Goal: Task Accomplishment & Management: Use online tool/utility

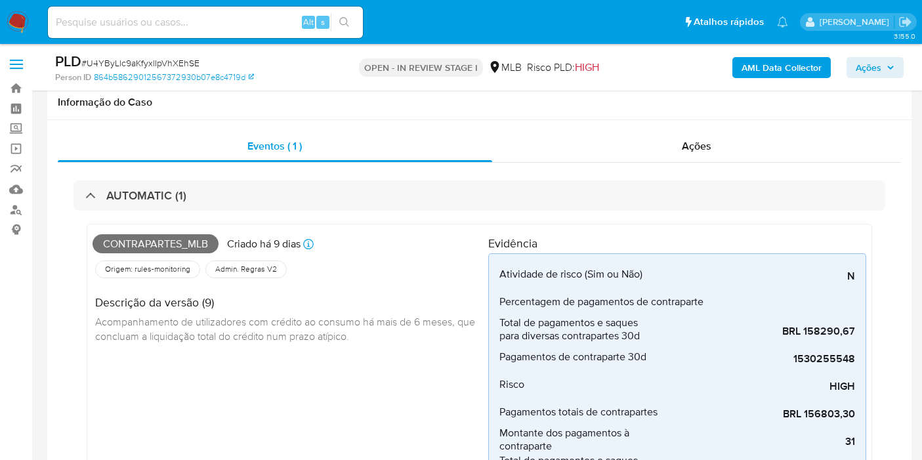
select select "10"
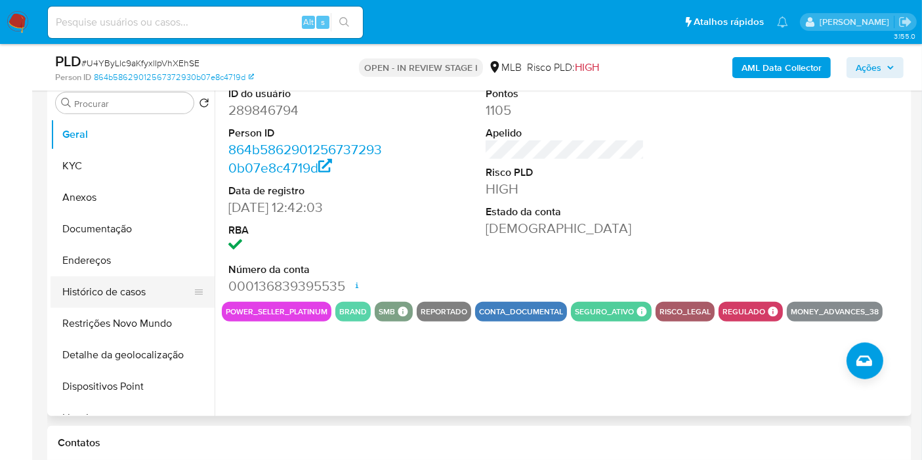
click at [129, 299] on button "Histórico de casos" at bounding box center [128, 291] width 154 height 31
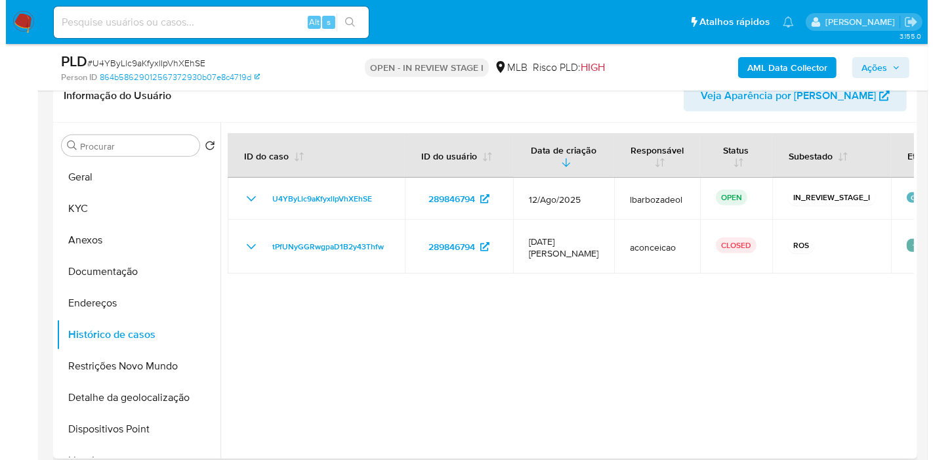
scroll to position [573, 0]
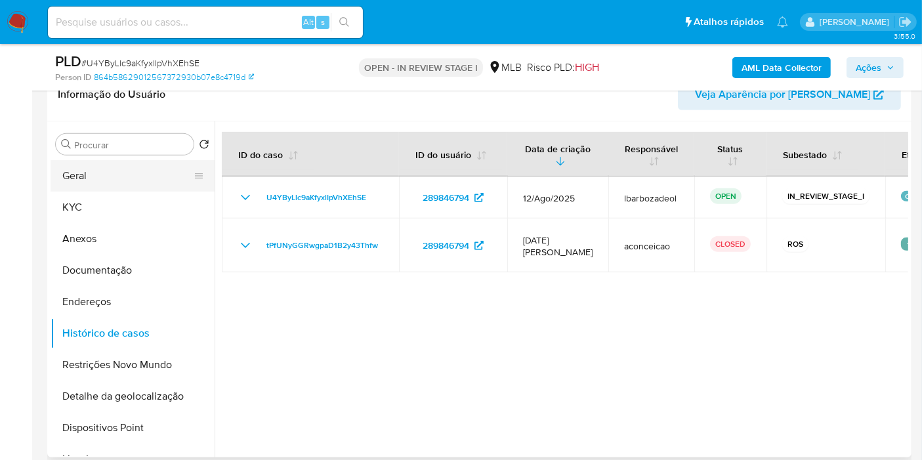
click at [134, 173] on button "Geral" at bounding box center [128, 175] width 154 height 31
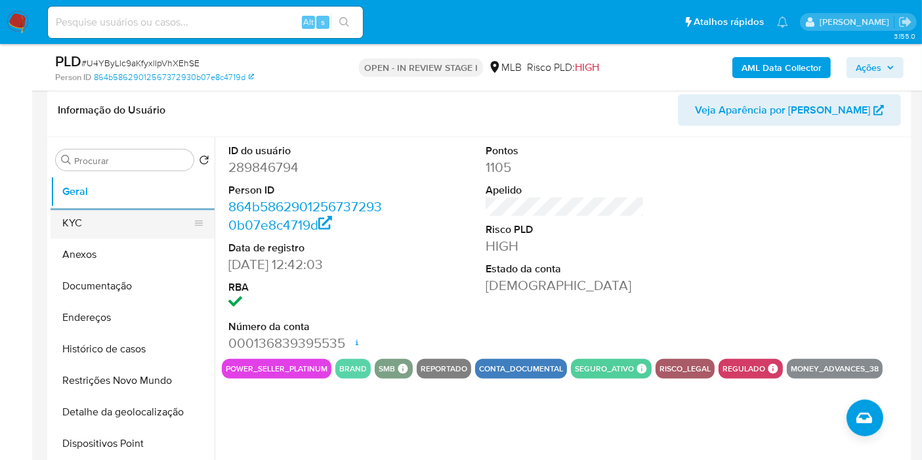
click at [107, 225] on button "KYC" at bounding box center [128, 222] width 154 height 31
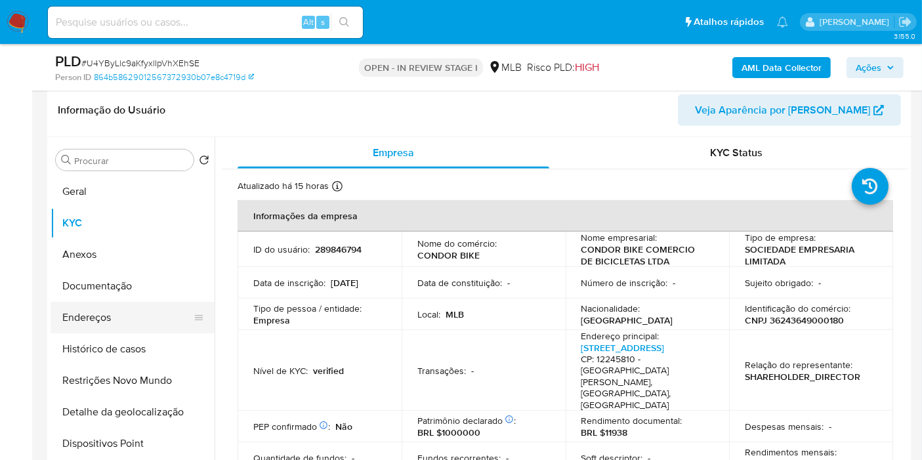
click at [125, 306] on button "Endereços" at bounding box center [128, 317] width 154 height 31
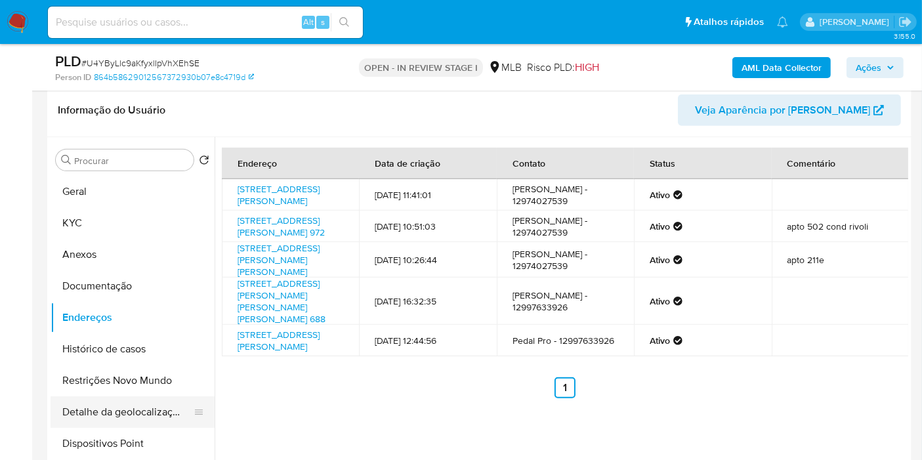
drag, startPoint x: 134, startPoint y: 416, endPoint x: 289, endPoint y: 417, distance: 154.8
click at [136, 417] on button "Detalhe da geolocalização" at bounding box center [133, 411] width 164 height 31
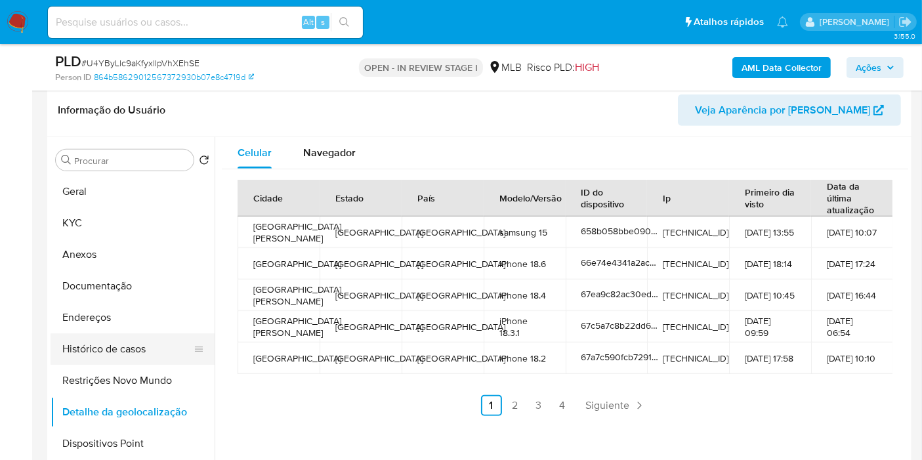
click at [76, 360] on button "Histórico de casos" at bounding box center [128, 348] width 154 height 31
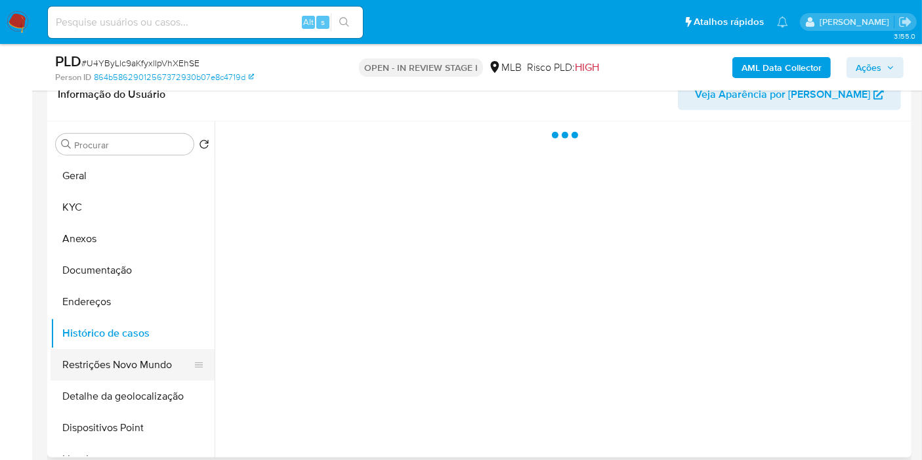
click at [84, 375] on button "Restrições Novo Mundo" at bounding box center [128, 364] width 154 height 31
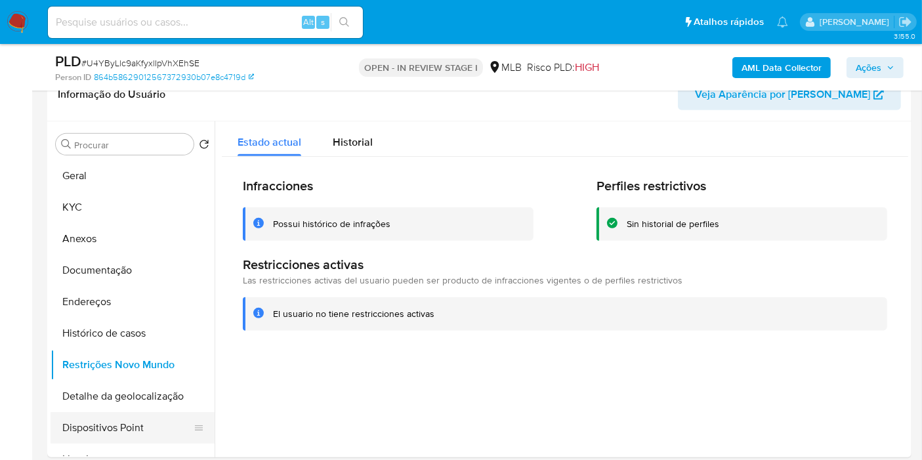
click at [85, 432] on button "Dispositivos Point" at bounding box center [128, 427] width 154 height 31
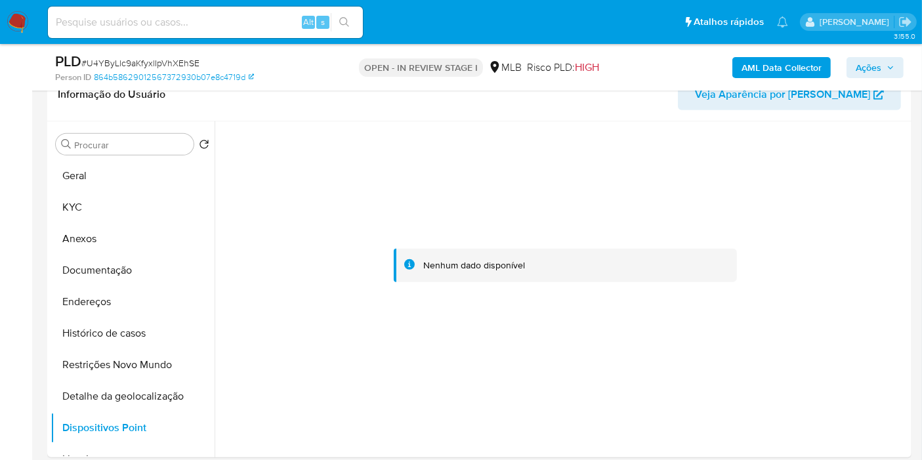
click at [804, 59] on b "AML Data Collector" at bounding box center [781, 67] width 80 height 21
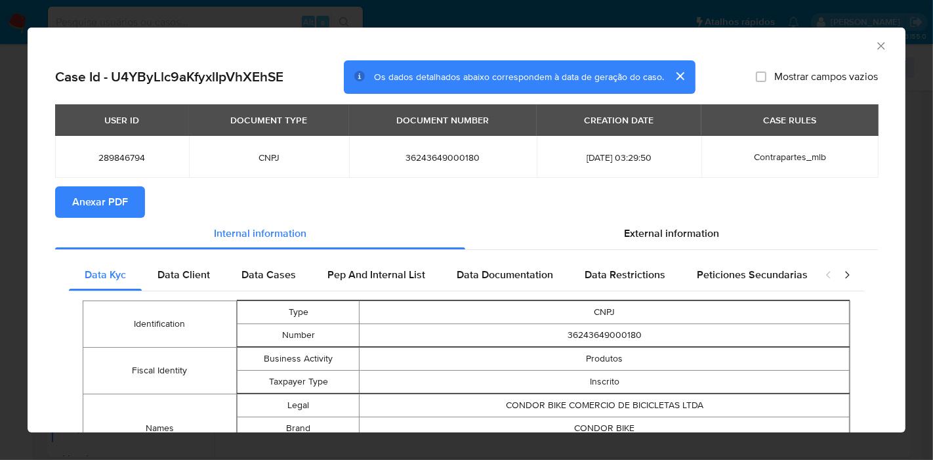
click at [95, 204] on span "Anexar PDF" at bounding box center [100, 202] width 56 height 29
click at [875, 44] on icon "Fechar a janela" at bounding box center [881, 45] width 13 height 13
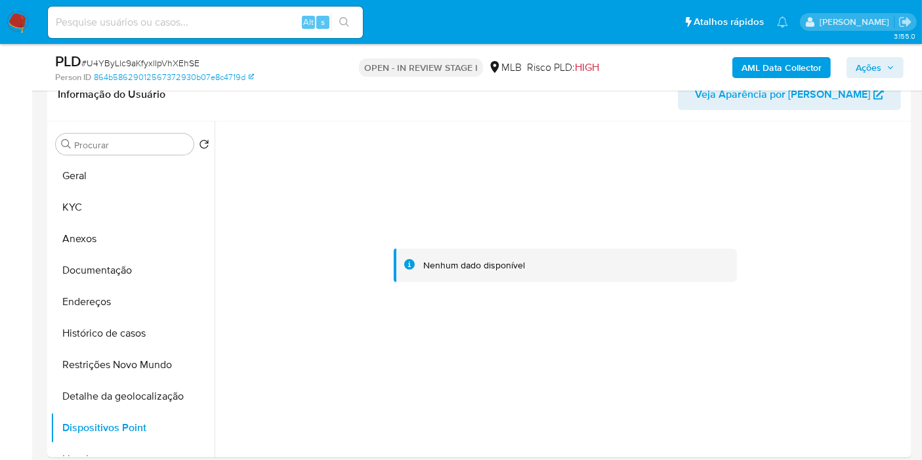
click at [853, 68] on button "Ações" at bounding box center [874, 67] width 57 height 21
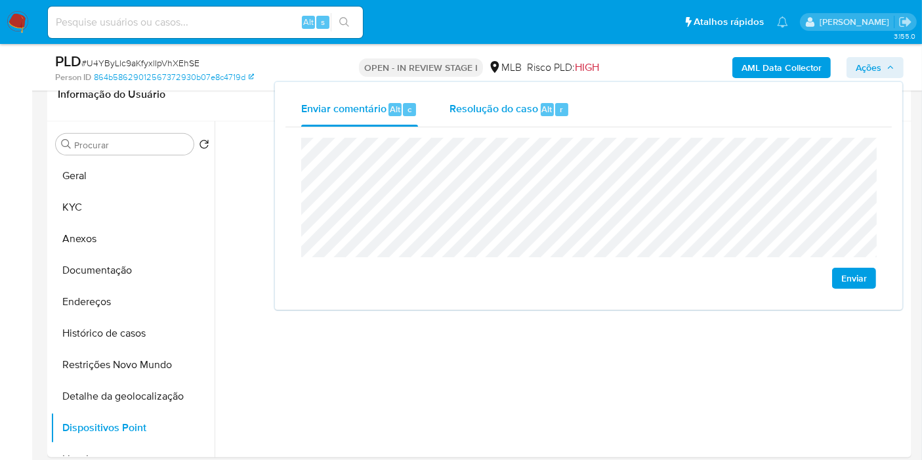
click at [465, 113] on span "Resolução do caso" at bounding box center [493, 108] width 89 height 15
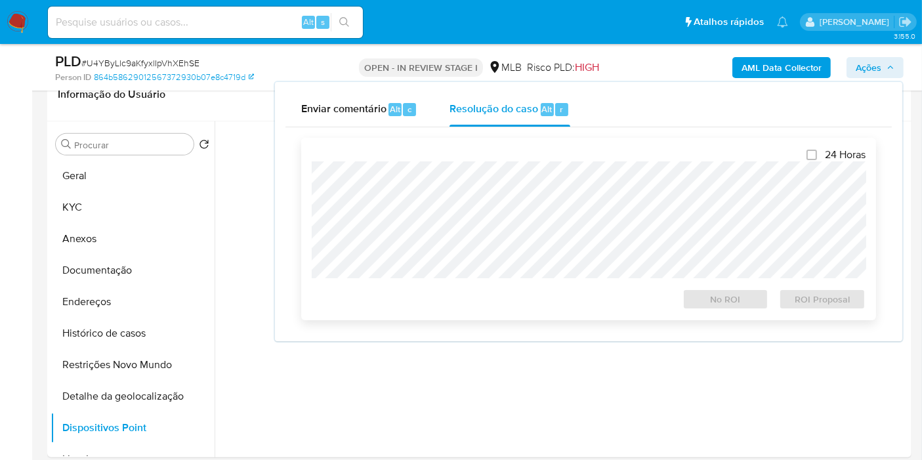
click at [476, 162] on div at bounding box center [589, 219] width 554 height 117
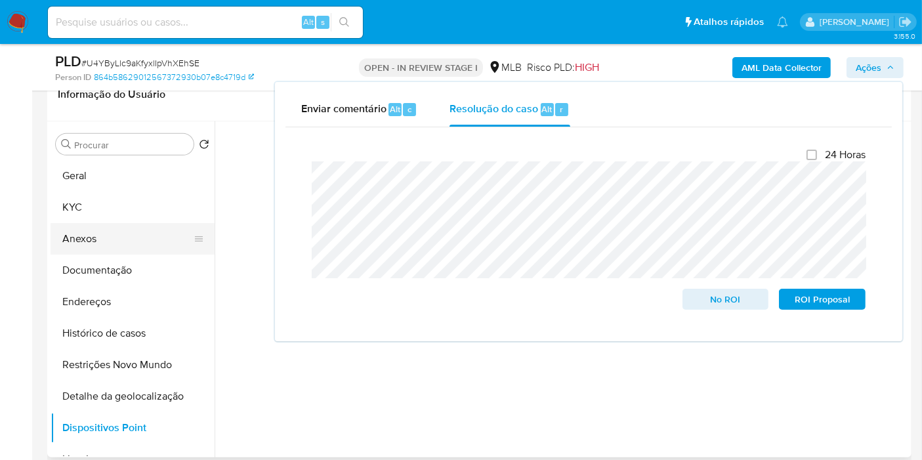
click at [142, 232] on button "Anexos" at bounding box center [128, 238] width 154 height 31
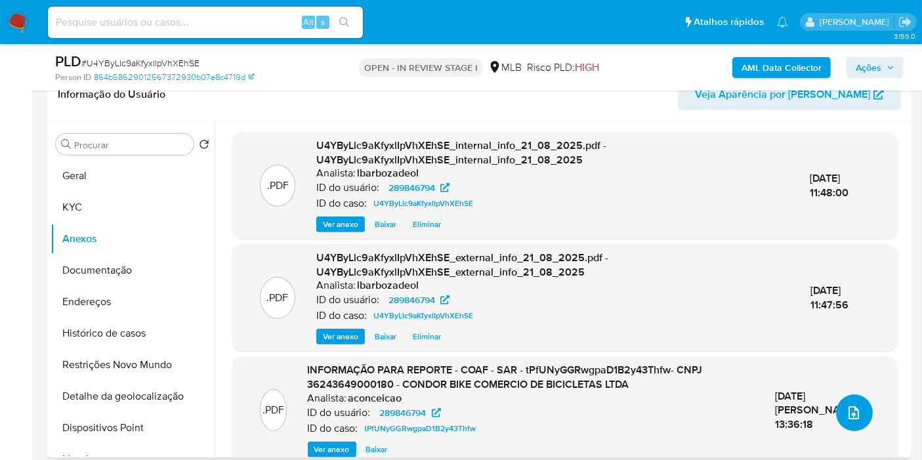
click at [854, 411] on icon "upload-file" at bounding box center [854, 413] width 16 height 16
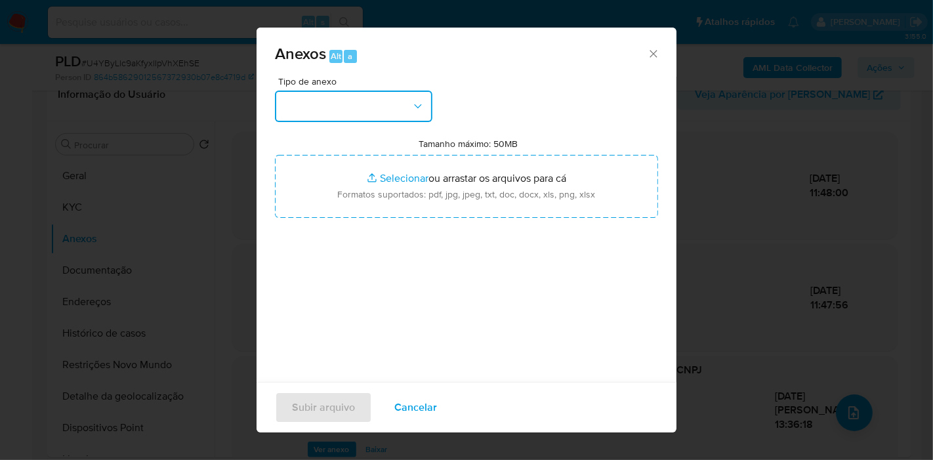
click at [394, 113] on button "button" at bounding box center [353, 106] width 157 height 31
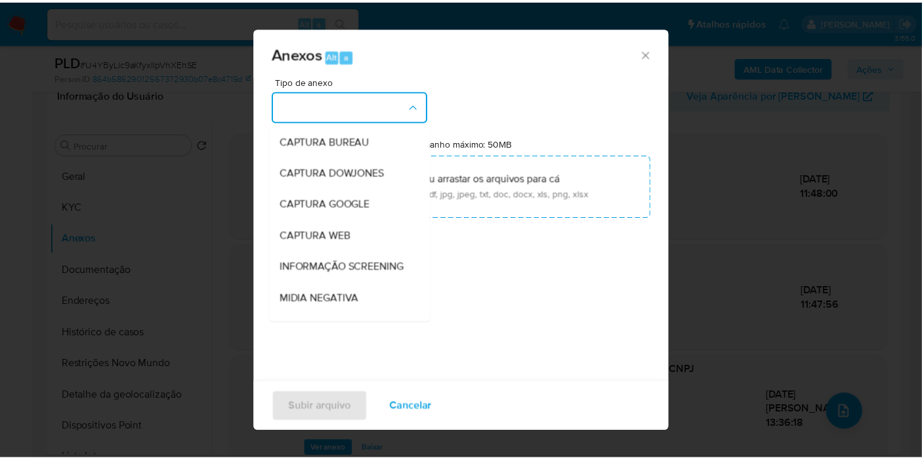
scroll to position [201, 0]
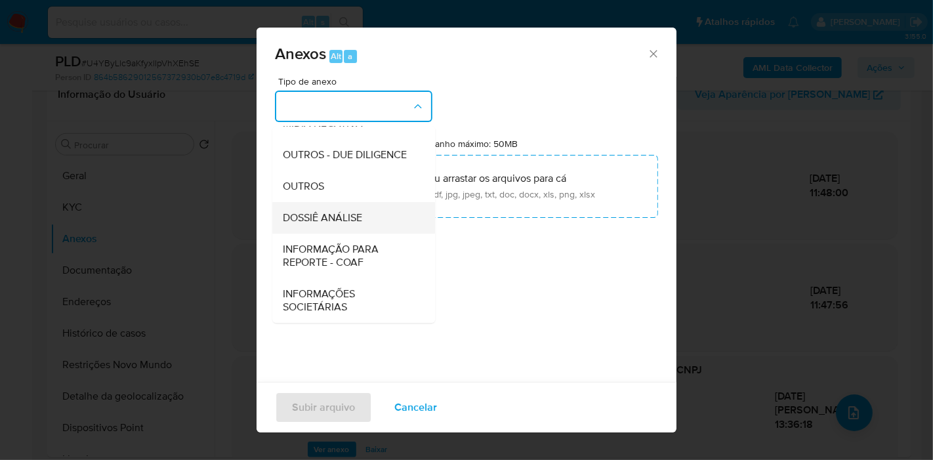
click at [375, 222] on div "DOSSIÊ ANÁLISE" at bounding box center [350, 217] width 134 height 31
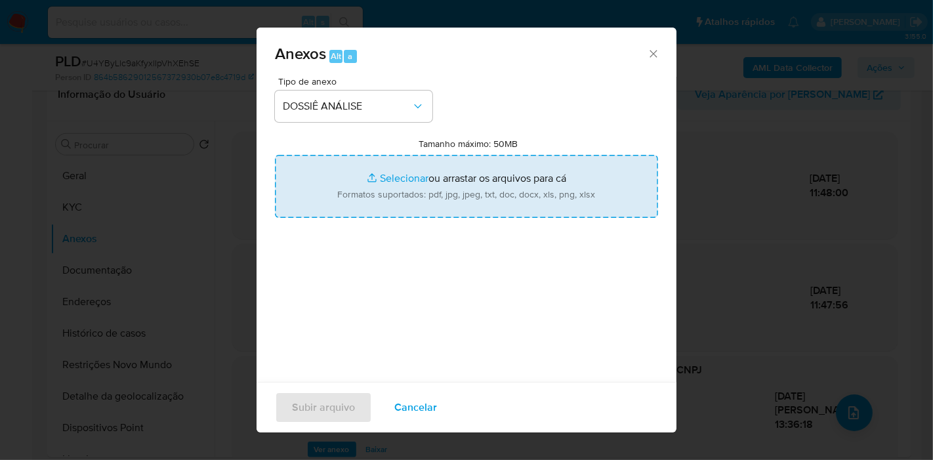
click at [379, 187] on input "Tamanho máximo: 50MB Selecionar arquivos" at bounding box center [466, 186] width 383 height 63
type input "C:\fakepath\XXXX - CNPJ 36243649000180 - CONDOR BIKE COMERCIO DE BICICLETAS LTD…"
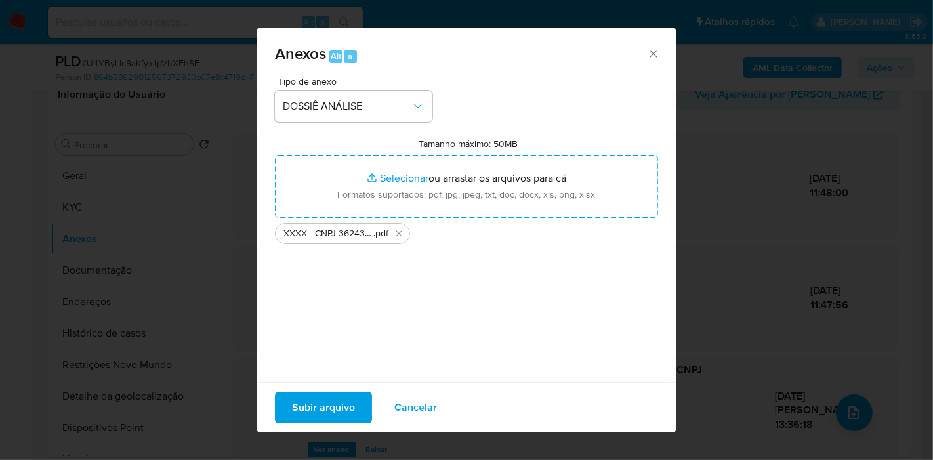
click at [332, 411] on span "Subir arquivo" at bounding box center [323, 407] width 63 height 29
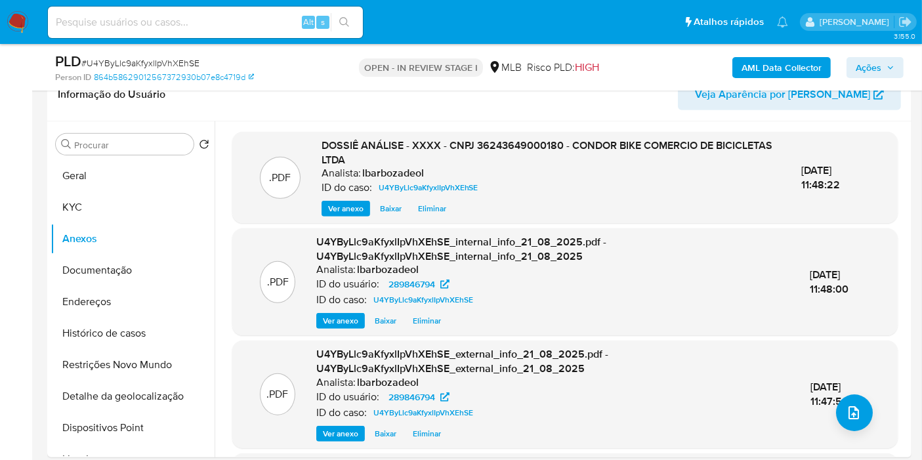
click at [877, 68] on span "Ações" at bounding box center [869, 67] width 26 height 21
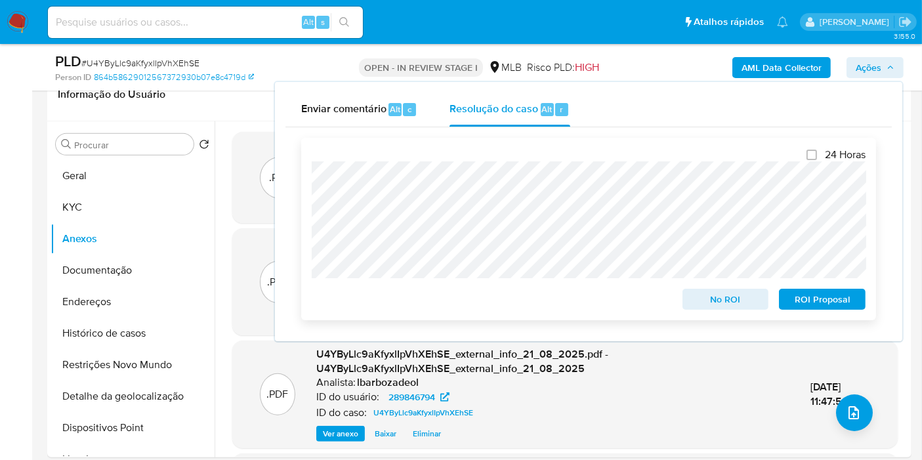
click at [705, 306] on span "No ROI" at bounding box center [726, 299] width 68 height 18
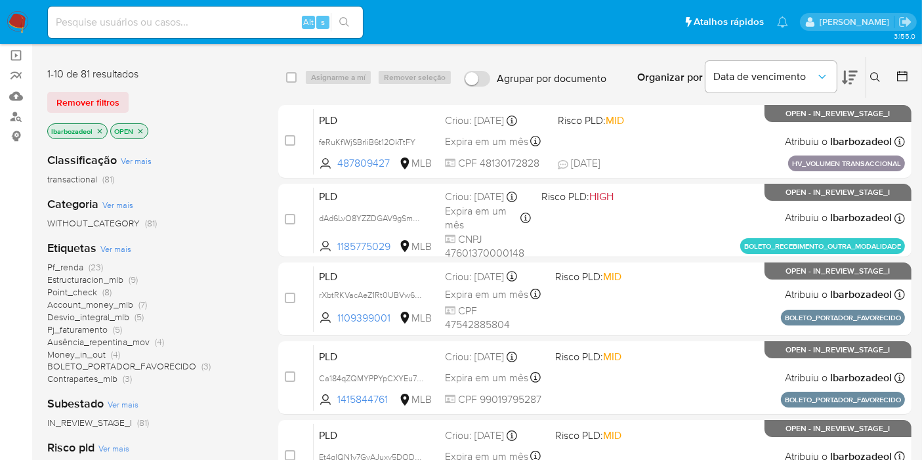
scroll to position [291, 0]
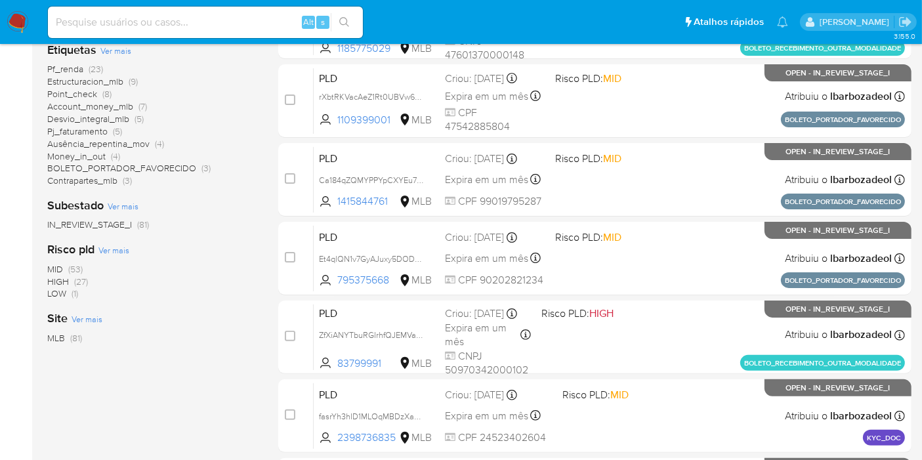
click at [82, 282] on span "(27)" at bounding box center [81, 281] width 14 height 13
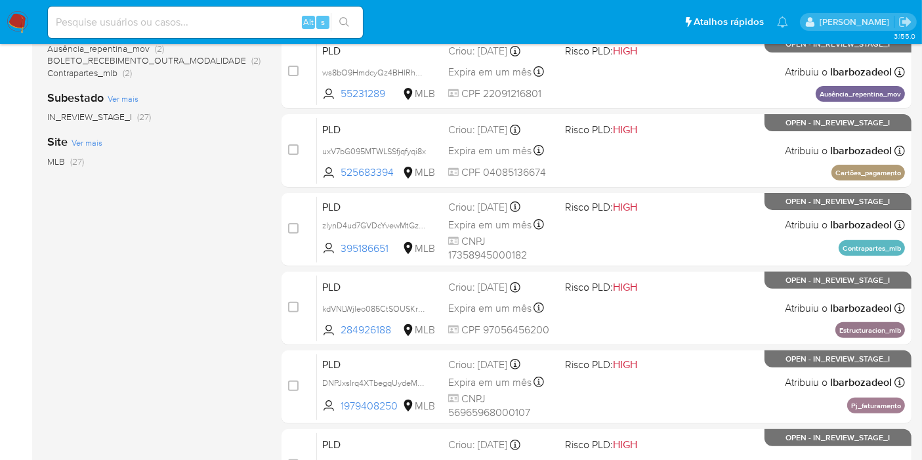
scroll to position [574, 0]
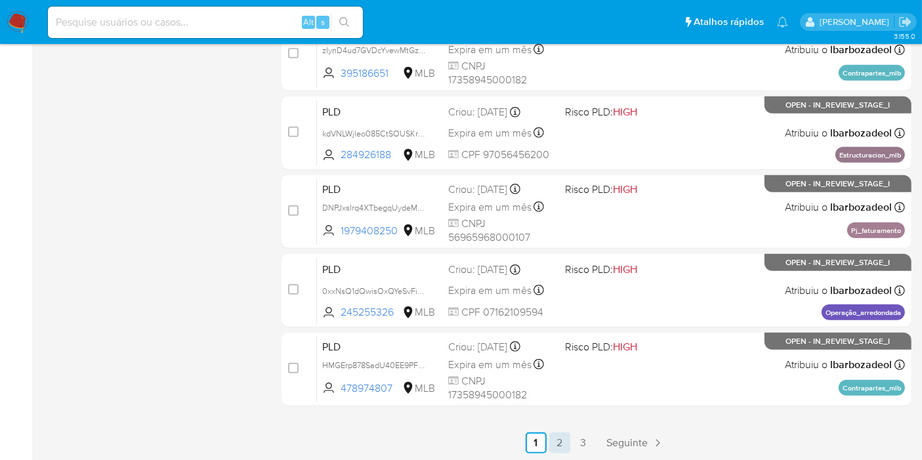
click at [560, 441] on link "2" at bounding box center [559, 442] width 21 height 21
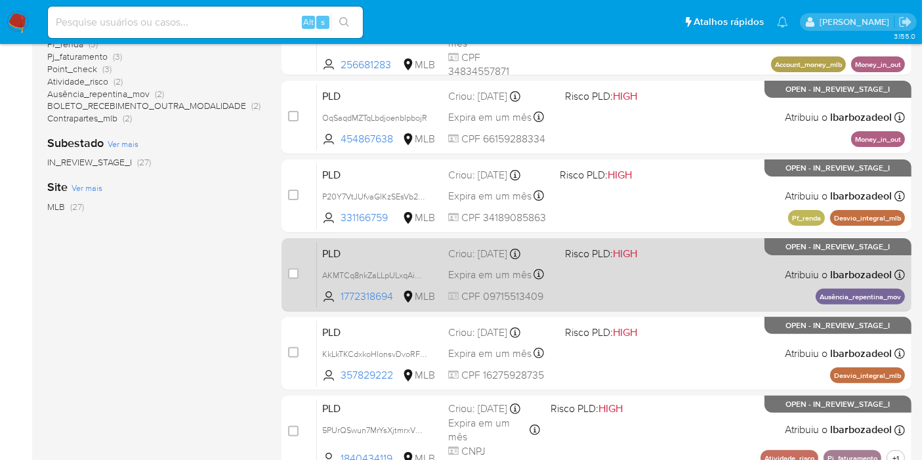
scroll to position [354, 0]
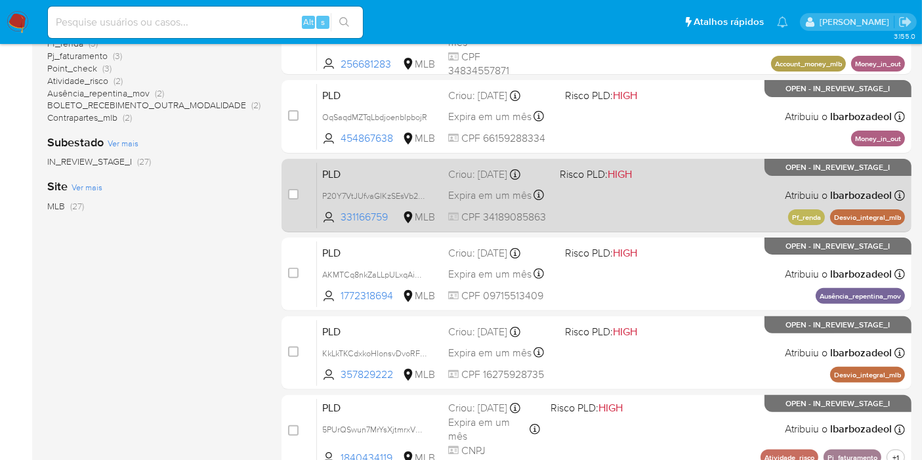
click at [646, 207] on div "PLD P20Y7VtJUfvaGIKzSEsVb2ZN 331166759 MLB Risco PLD: HIGH Criou: 12/08/2025 Cr…" at bounding box center [611, 195] width 588 height 66
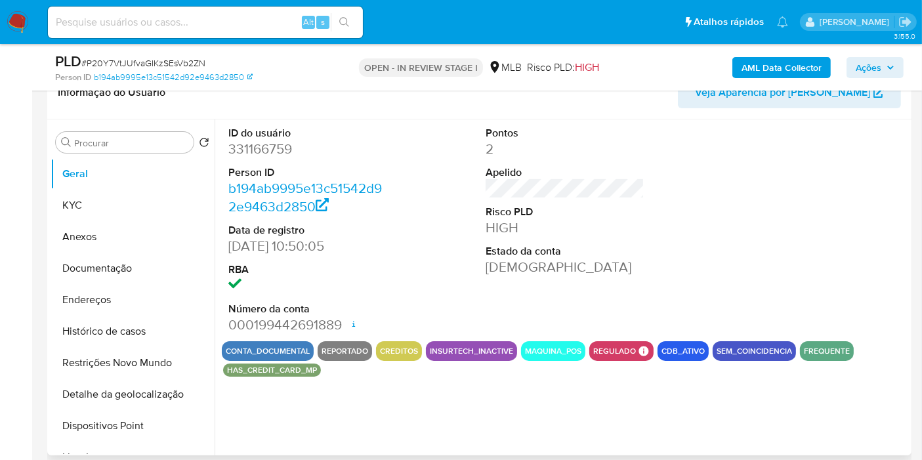
select select "10"
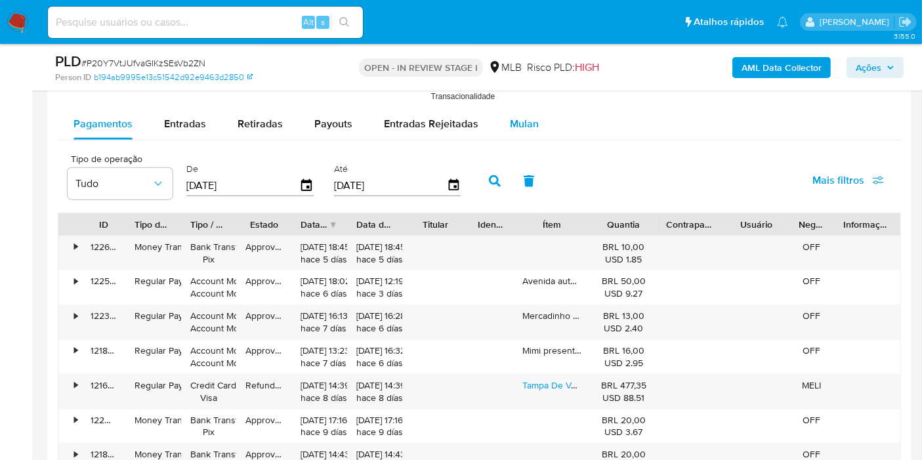
scroll to position [1443, 0]
click at [533, 123] on span "Mulan" at bounding box center [524, 124] width 29 height 15
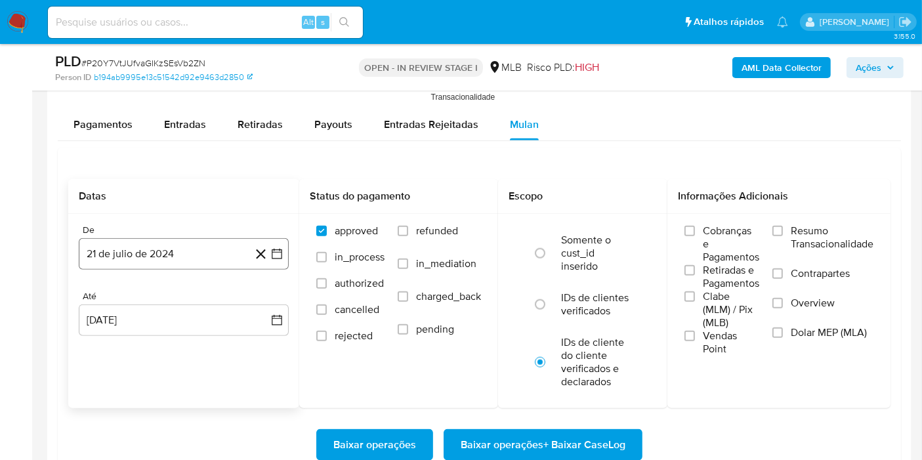
click at [174, 253] on button "21 de julio de 2024" at bounding box center [184, 253] width 210 height 31
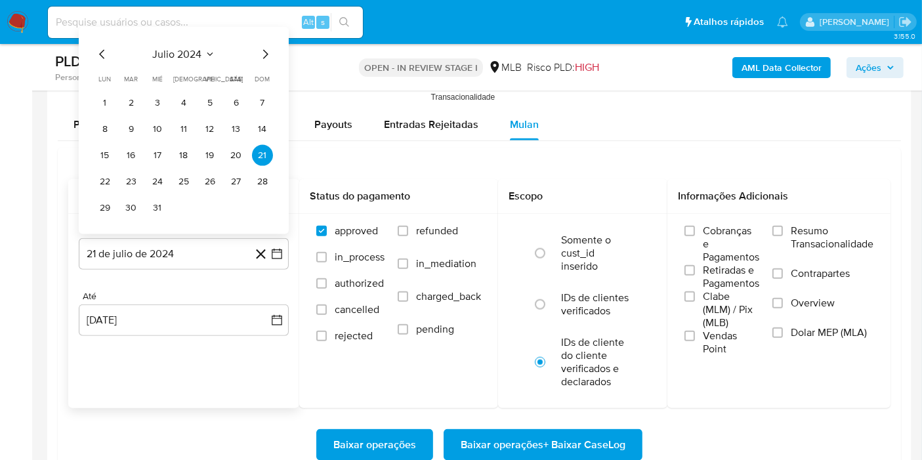
drag, startPoint x: 169, startPoint y: 33, endPoint x: 173, endPoint y: 51, distance: 18.1
click at [169, 34] on div "julio 2024 julio 2024 lun lunes mar martes mié miércoles jue jueves vie viernes…" at bounding box center [184, 130] width 210 height 207
click at [174, 53] on span "julio 2024" at bounding box center [177, 54] width 49 height 13
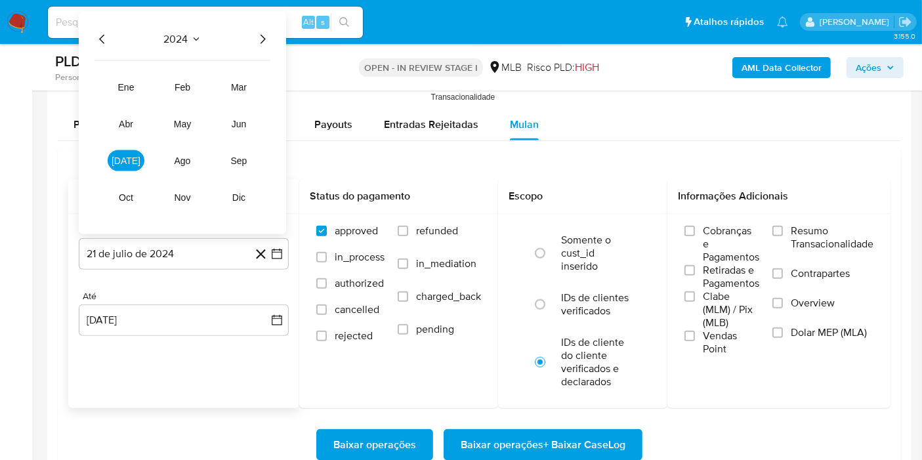
click at [258, 35] on icon "Año siguiente" at bounding box center [263, 39] width 16 height 16
click at [121, 159] on span "jul" at bounding box center [126, 160] width 29 height 10
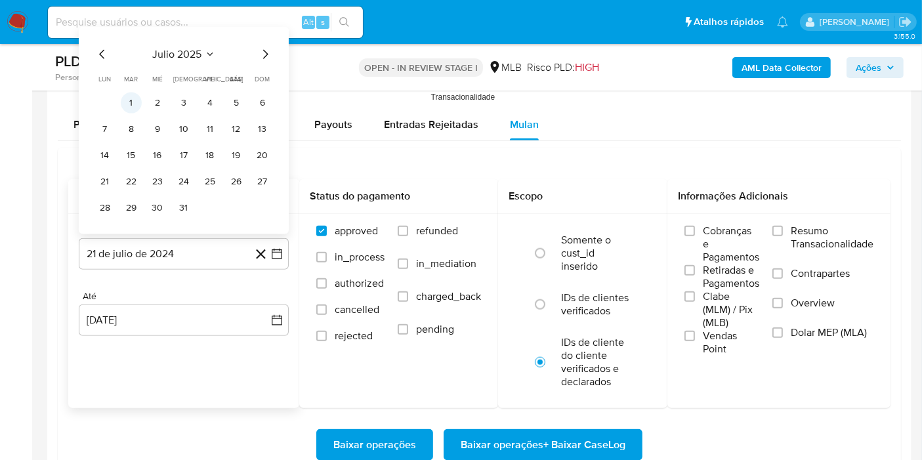
click at [134, 98] on button "1" at bounding box center [131, 103] width 21 height 21
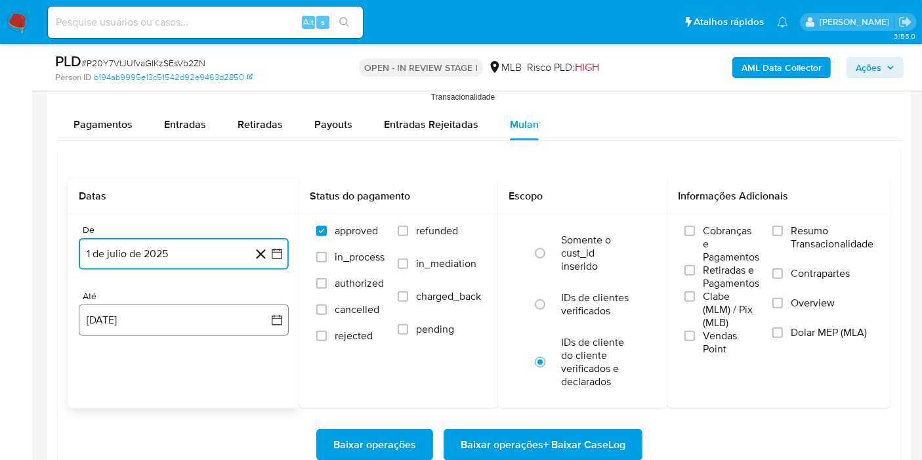
click at [174, 318] on button "21 de agosto de 2025" at bounding box center [184, 319] width 210 height 31
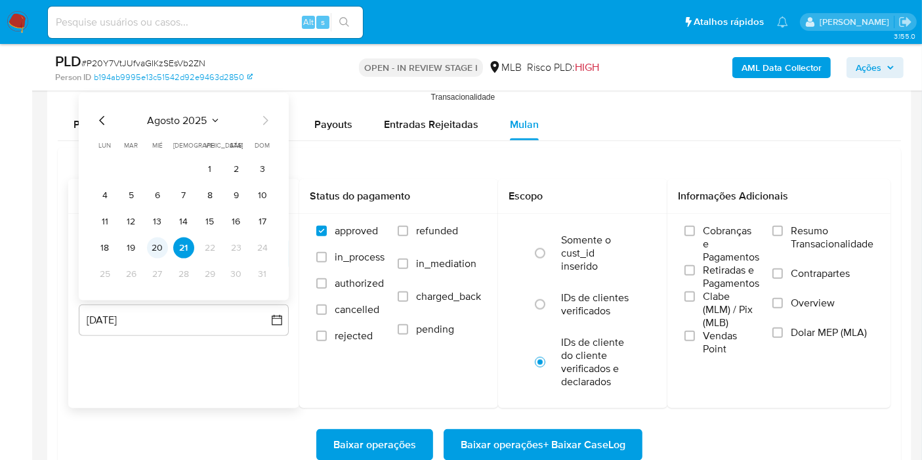
click at [159, 244] on button "20" at bounding box center [157, 247] width 21 height 21
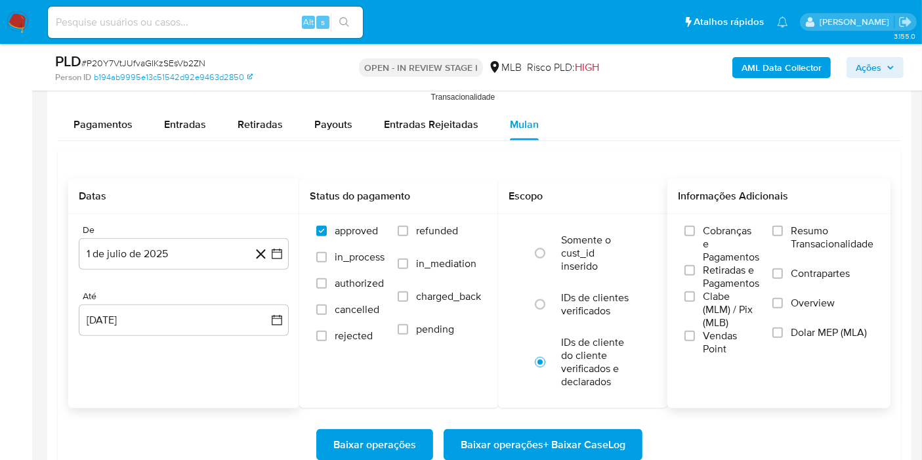
click at [802, 233] on span "Resumo Transacionalidade" at bounding box center [832, 237] width 83 height 26
click at [783, 233] on input "Resumo Transacionalidade" at bounding box center [777, 231] width 10 height 10
click at [568, 451] on span "Baixar operações + Baixar CaseLog" at bounding box center [543, 444] width 165 height 29
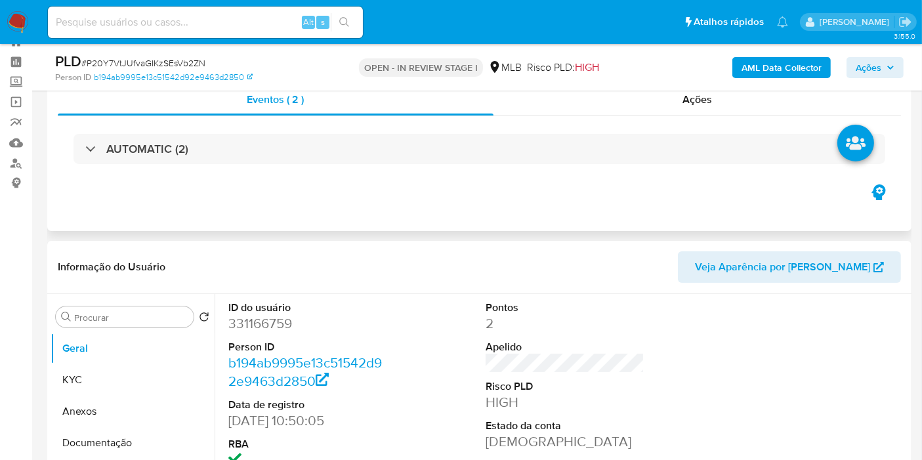
scroll to position [42, 0]
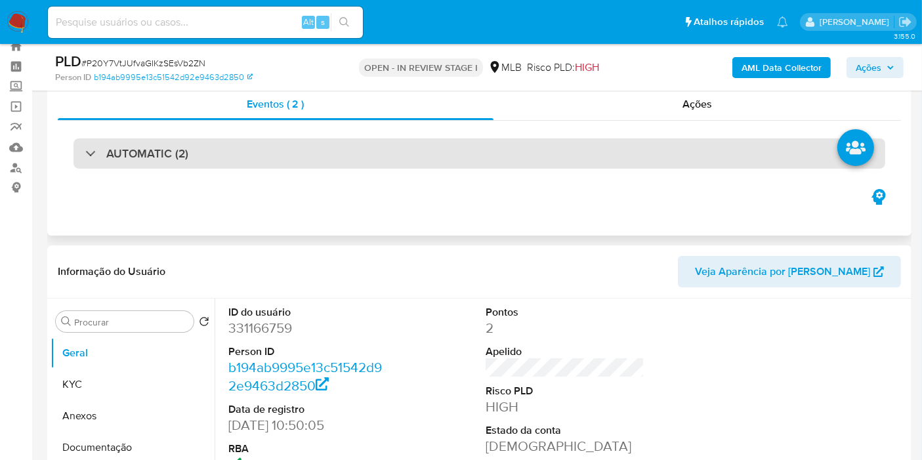
click at [438, 159] on div "AUTOMATIC (2)" at bounding box center [479, 153] width 812 height 30
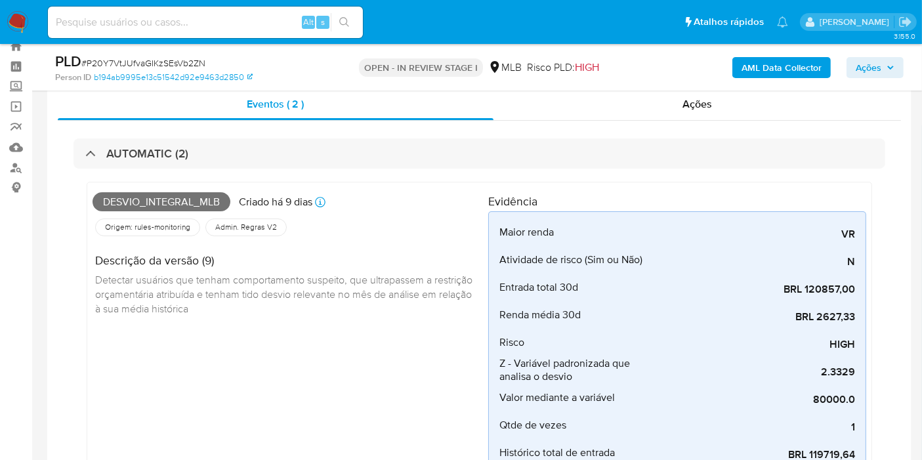
click at [164, 196] on span "Desvio_integral_mlb" at bounding box center [162, 202] width 138 height 20
copy span "Desvio_integral_mlb"
click at [873, 57] on span "Ações" at bounding box center [869, 67] width 26 height 21
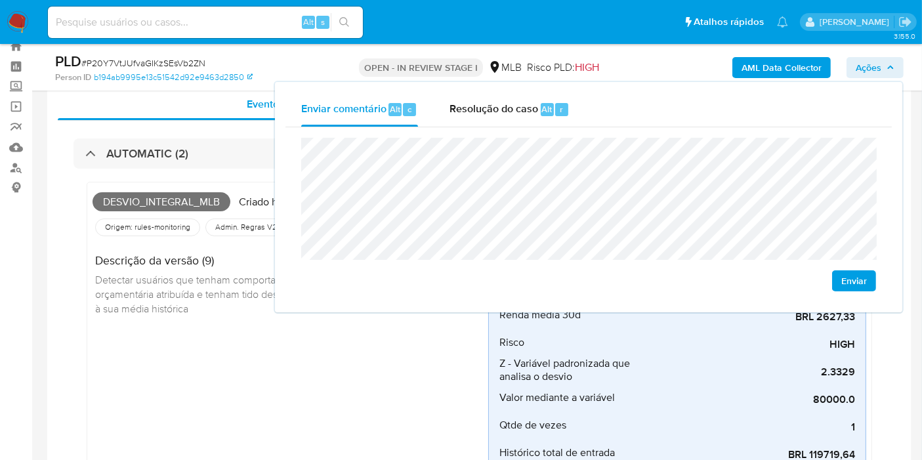
click at [184, 293] on span "Detectar usuários que tenham comportamento suspeito, que ultrapassem a restriçã…" at bounding box center [285, 293] width 380 height 43
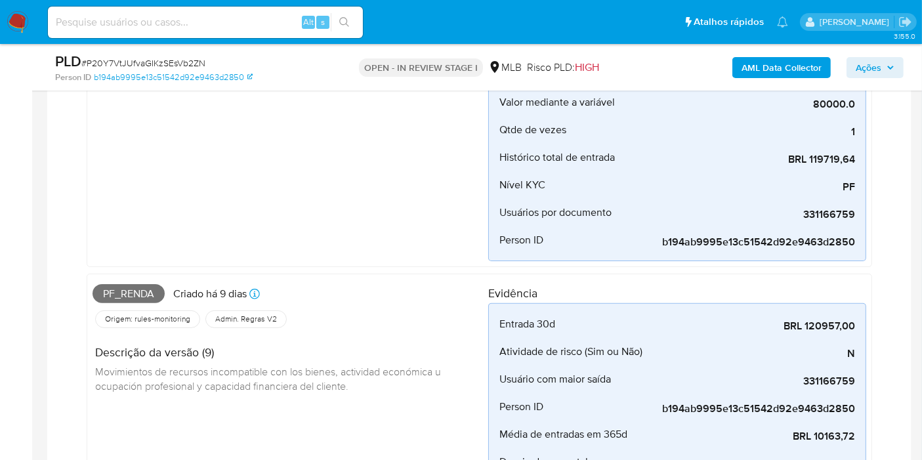
scroll to position [338, 0]
click at [144, 292] on span "Pf_renda" at bounding box center [129, 293] width 72 height 20
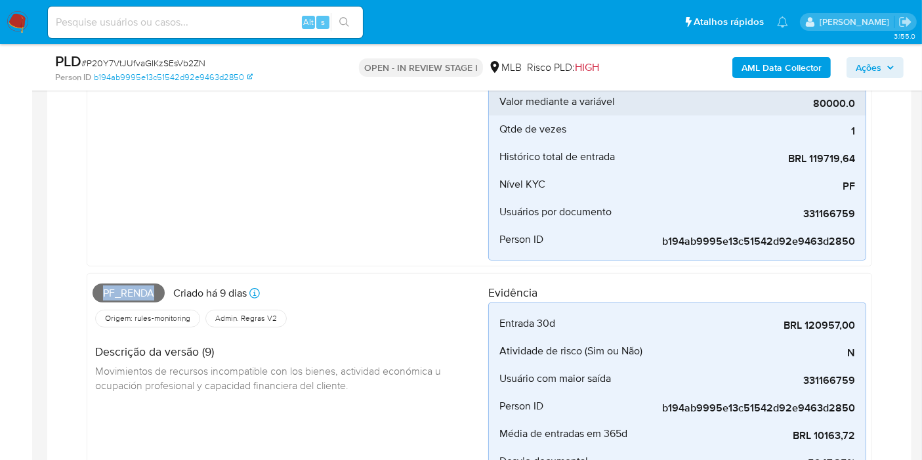
copy span "Pf_renda"
click at [869, 72] on span "Ações" at bounding box center [869, 67] width 26 height 21
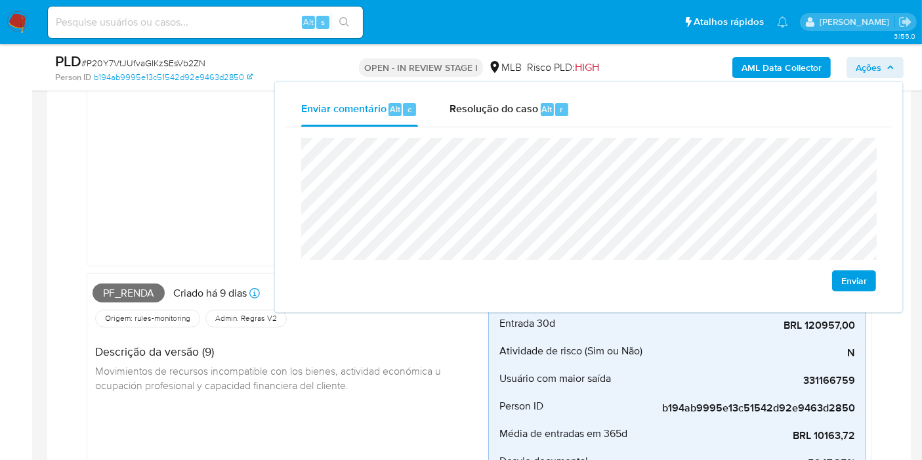
click at [781, 131] on div "Enviar" at bounding box center [588, 214] width 606 height 175
click at [245, 158] on div "Desvio_integral_mlb Criado há 9 dias Criado: 12/08/2025 00:21:40 Origem: rules-…" at bounding box center [291, 76] width 396 height 369
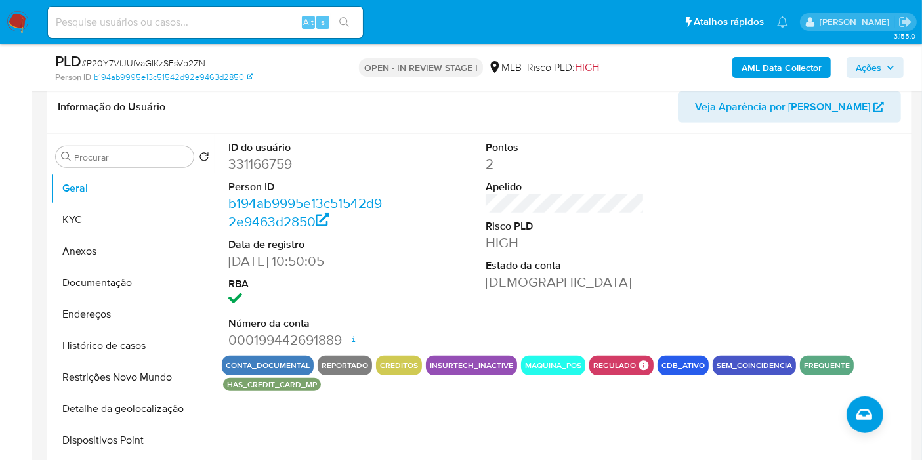
scroll to position [964, 0]
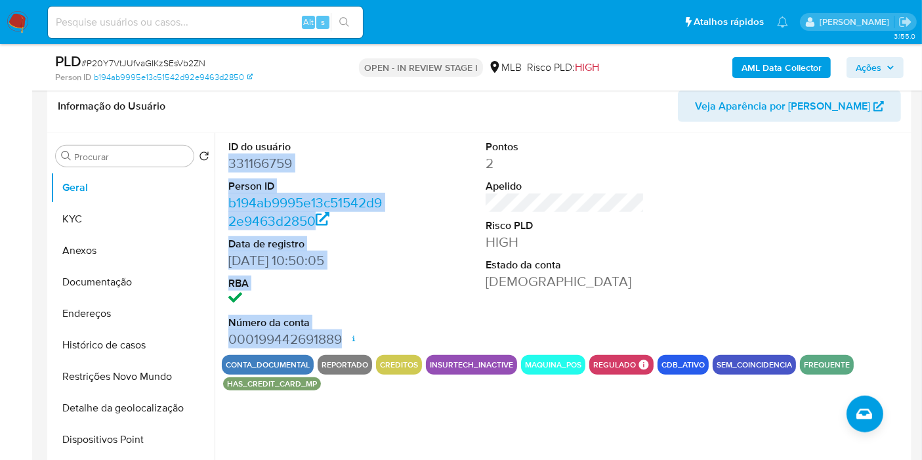
drag, startPoint x: 228, startPoint y: 158, endPoint x: 344, endPoint y: 331, distance: 208.0
click at [344, 332] on dl "ID do usuário 331166759 Person ID b194ab9995e13c51542d92e9463d2850 Data de regi…" at bounding box center [307, 244] width 159 height 209
copy dl "331166759 Person ID b194ab9995e13c51542d92e9463d2850 Data de registro 26/06/201…"
click at [865, 72] on span "Ações" at bounding box center [869, 67] width 26 height 21
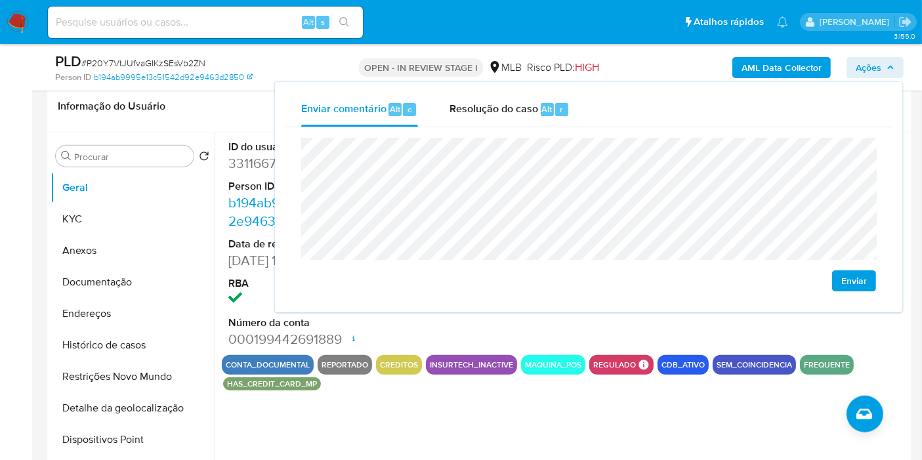
click at [416, 316] on div "ID do usuário 331166759 Person ID b194ab9995e13c51542d92e9463d2850 Data de regi…" at bounding box center [565, 244] width 686 height 222
